Goal: Task Accomplishment & Management: Use online tool/utility

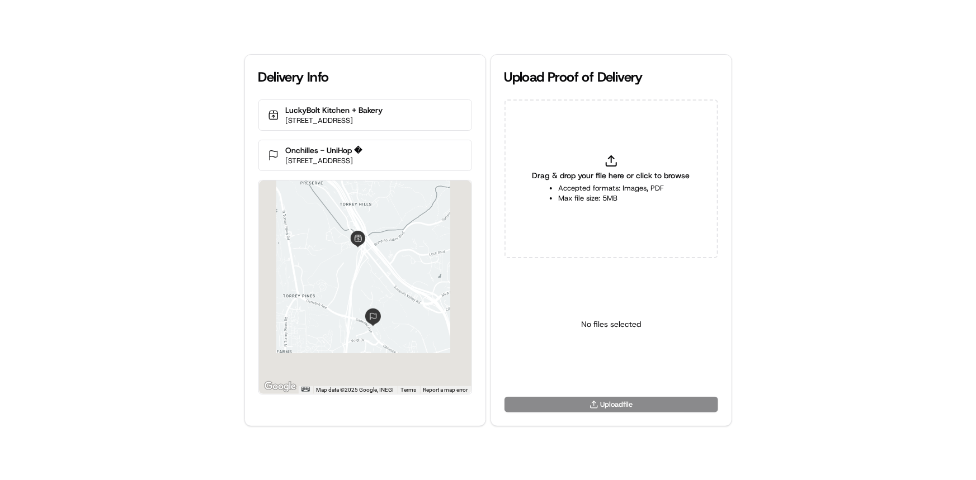
click at [607, 193] on li "Max file size: 5MB" at bounding box center [611, 198] width 106 height 10
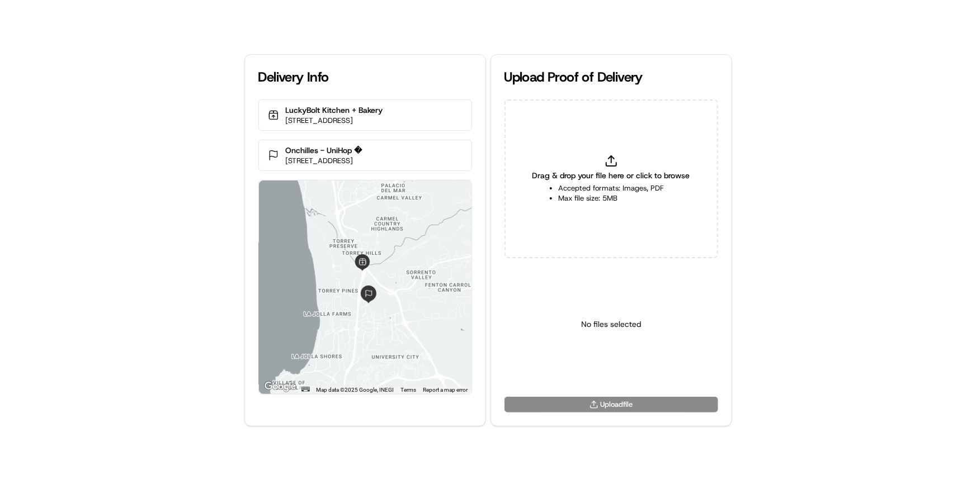
type input "C:\fakepath\HandedToCustomer (1).png"
click at [630, 371] on html "Delivery Info LuckyBolt Kitchen + Bakery [STREET_ADDRESS] Onchilles - UniHop � …" at bounding box center [488, 240] width 976 height 480
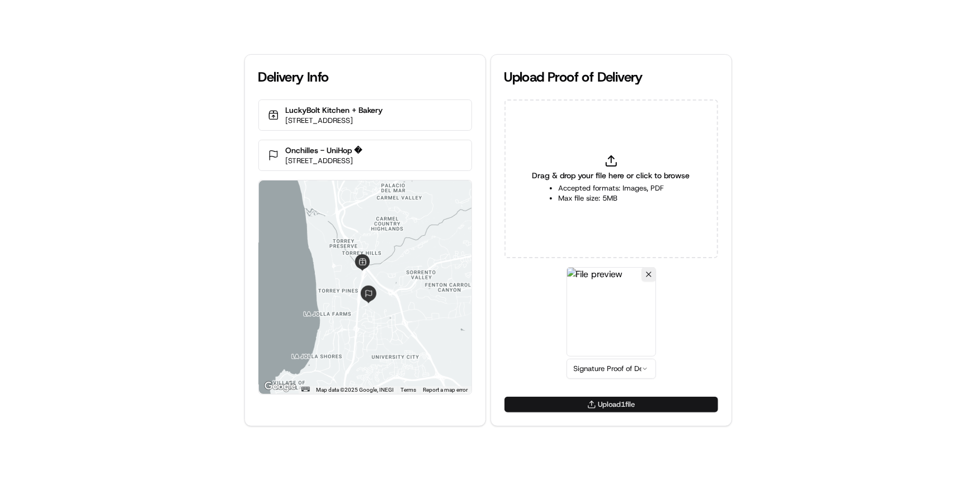
click at [646, 402] on button "Upload 1 file" at bounding box center [611, 405] width 214 height 16
